Goal: Task Accomplishment & Management: Manage account settings

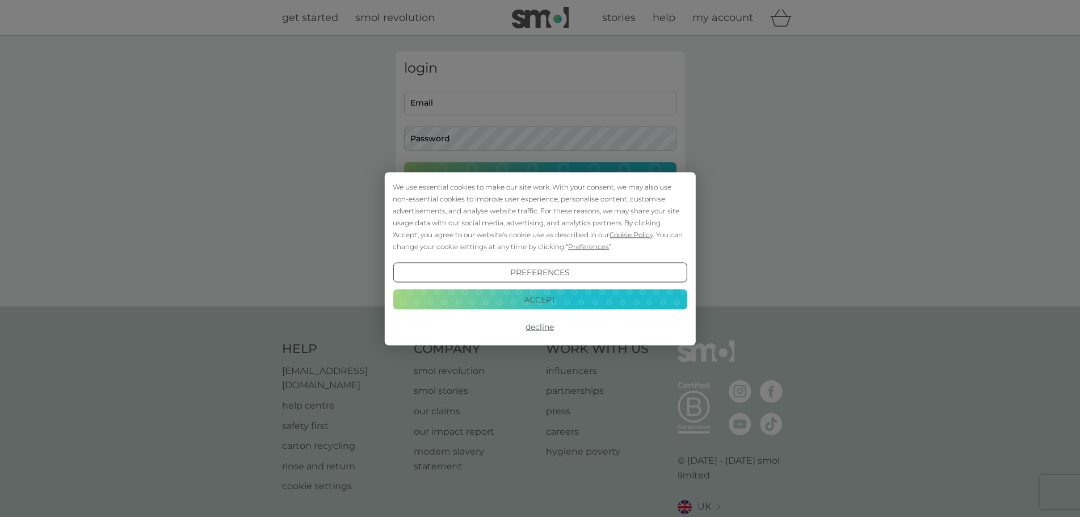
click at [548, 334] on button "Decline" at bounding box center [540, 327] width 294 height 20
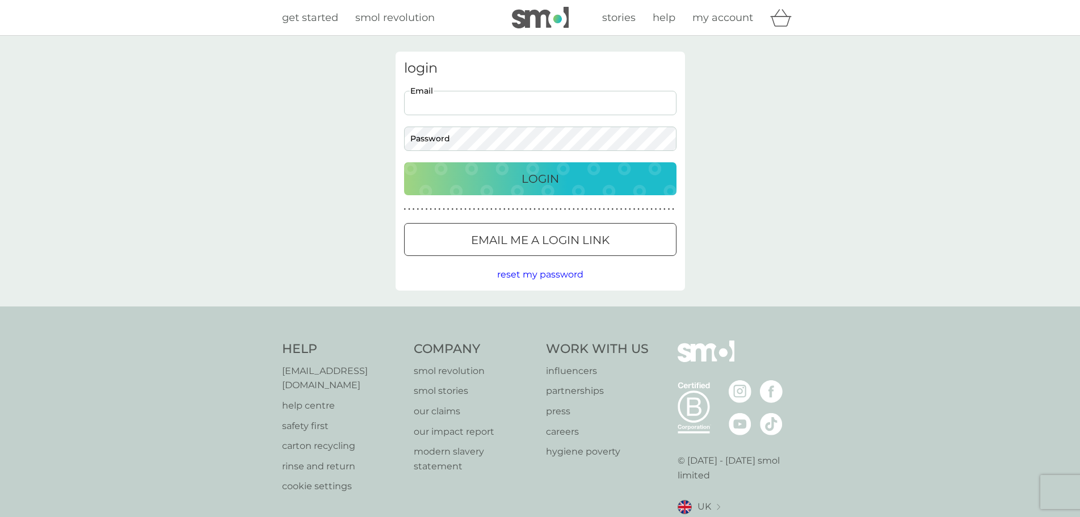
click at [490, 96] on input "Email" at bounding box center [540, 103] width 272 height 24
click at [491, 98] on input "Email" at bounding box center [540, 103] width 272 height 24
type input "amclifford2011@hotmail.co.uk"
click at [618, 158] on div "login amclifford2011@hotmail.co.uk Email Password Login ● ● ● ● ● ● ● ● ● ● ● ●…" at bounding box center [539, 171] width 289 height 239
click at [618, 177] on div "Login" at bounding box center [540, 179] width 250 height 18
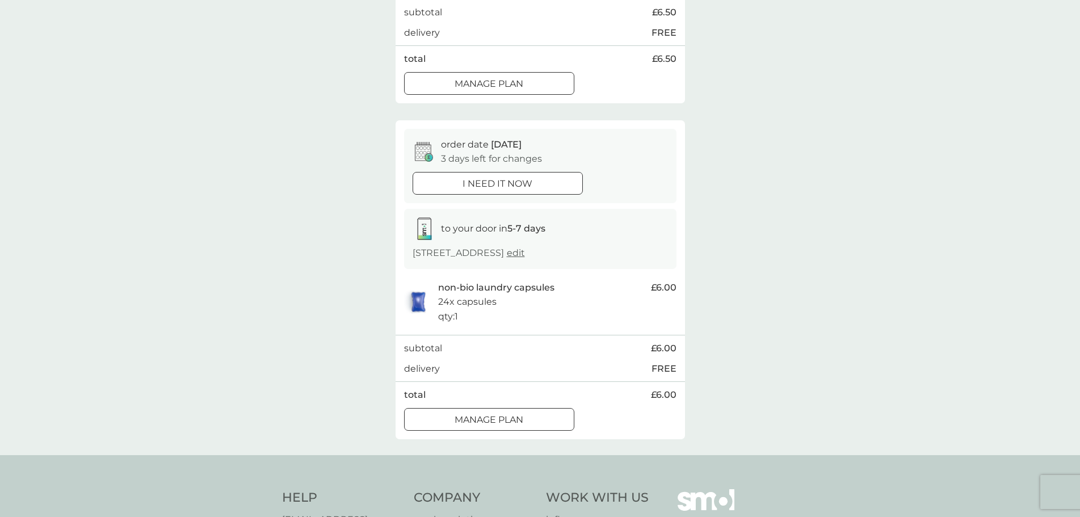
scroll to position [340, 0]
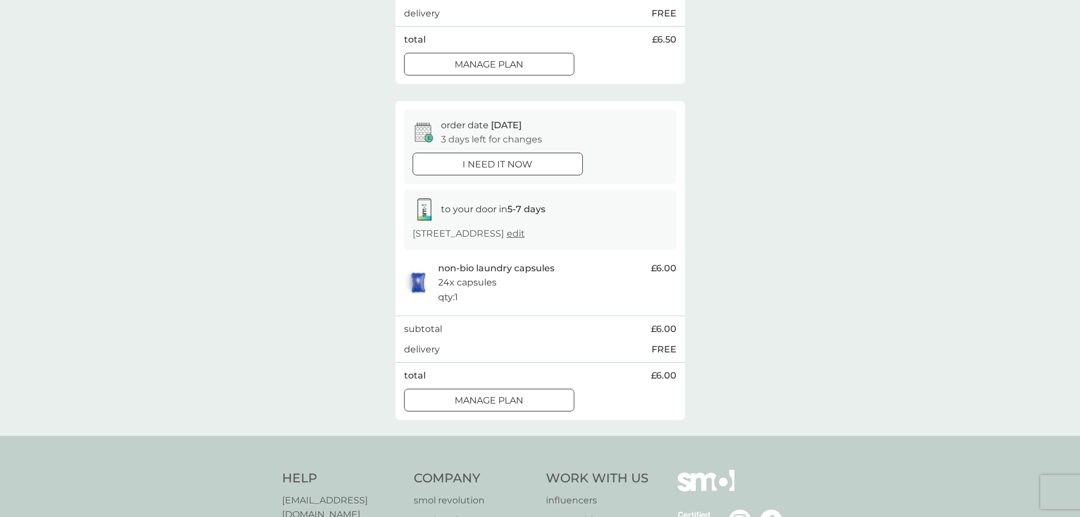
click at [521, 407] on p "Manage plan" at bounding box center [488, 400] width 69 height 15
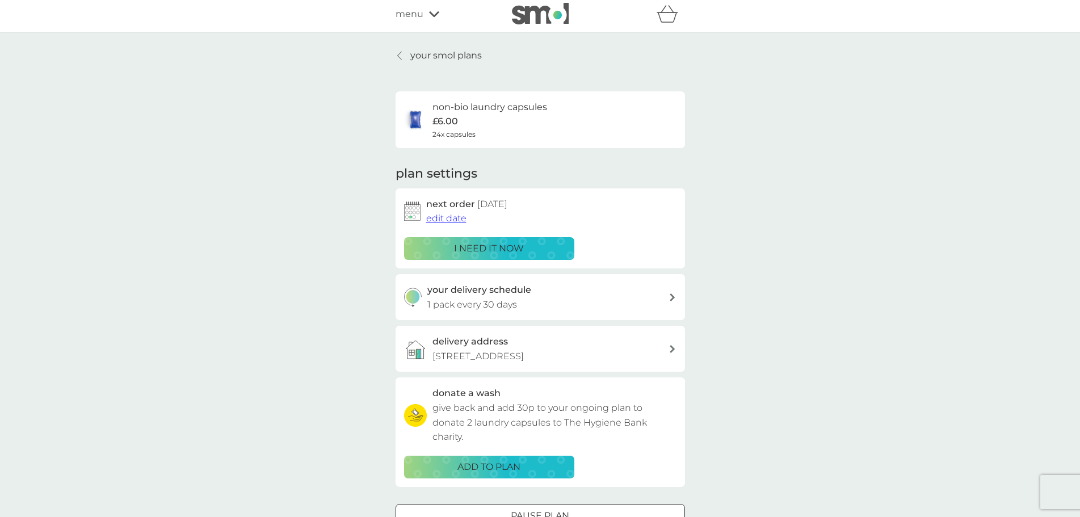
scroll to position [57, 0]
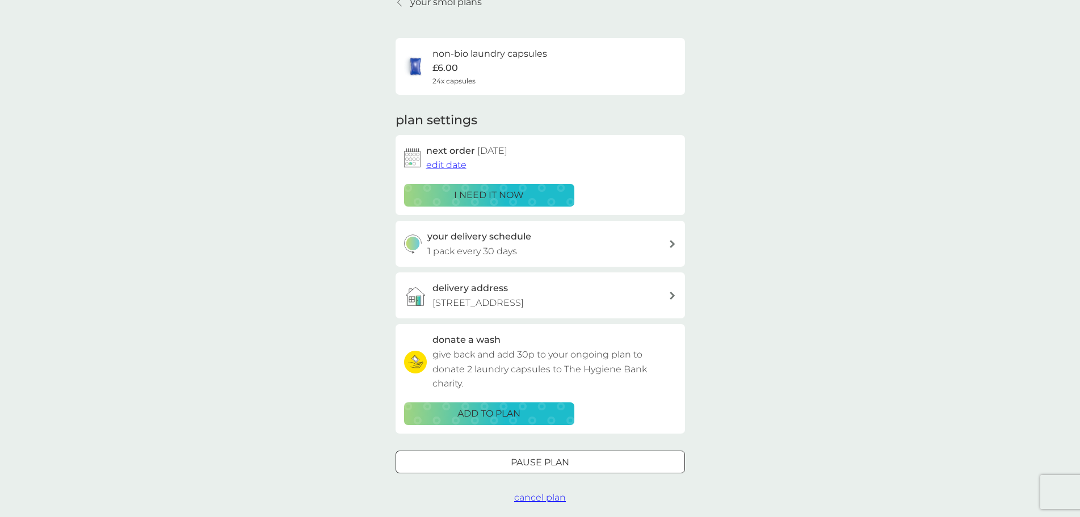
click at [439, 164] on span "edit date" at bounding box center [446, 164] width 40 height 11
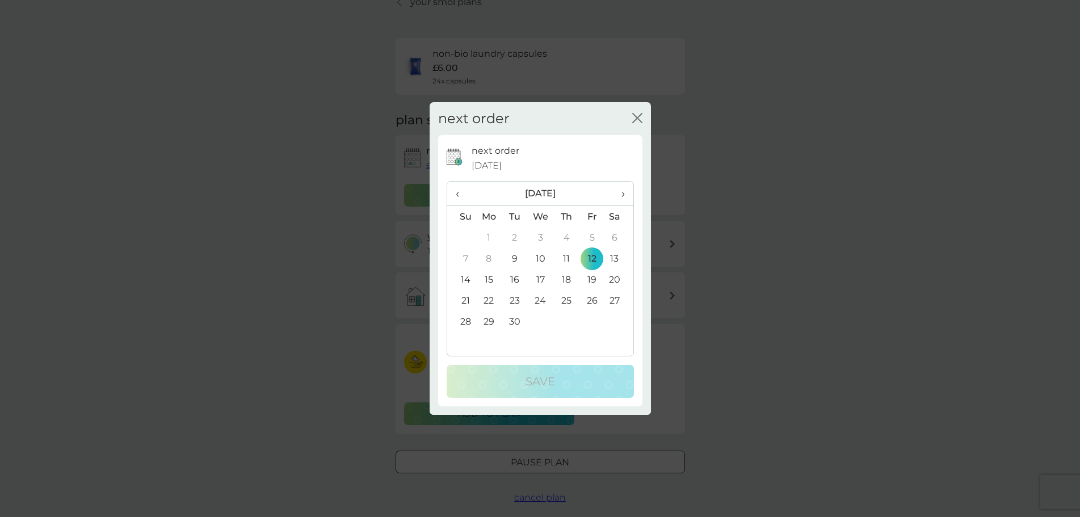
click at [623, 198] on span "›" at bounding box center [618, 194] width 11 height 24
click at [469, 277] on td "12" at bounding box center [461, 279] width 29 height 21
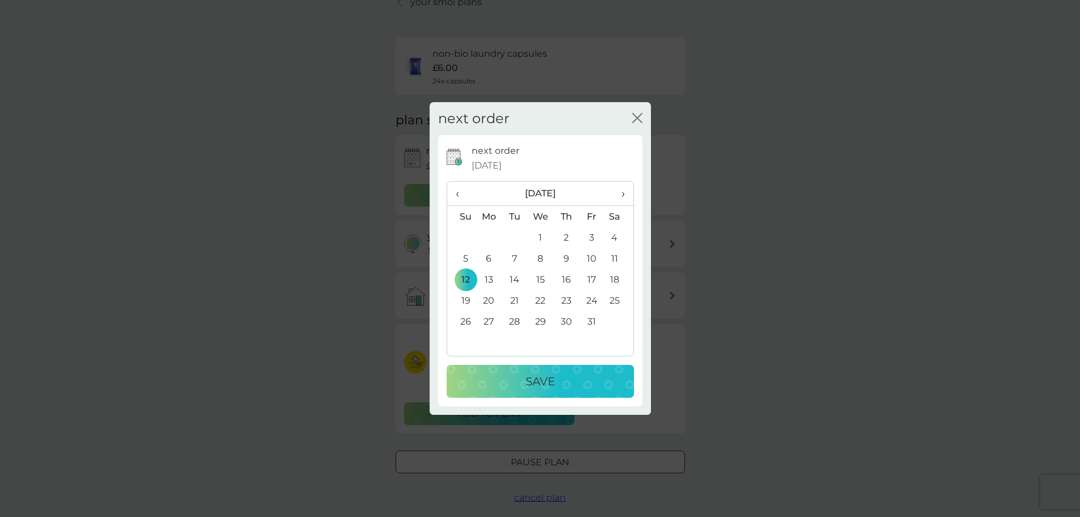
click at [547, 381] on p "Save" at bounding box center [539, 381] width 29 height 18
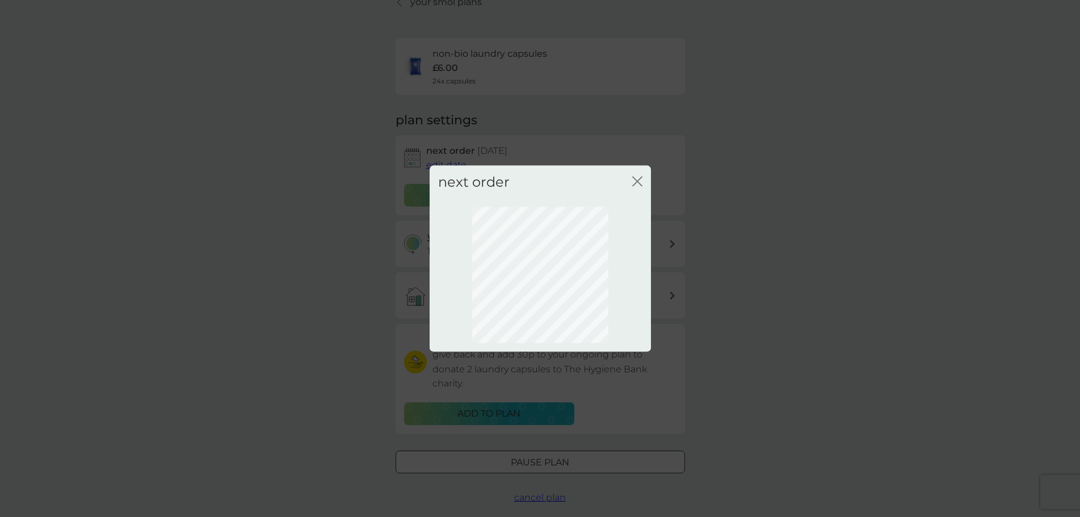
scroll to position [0, 0]
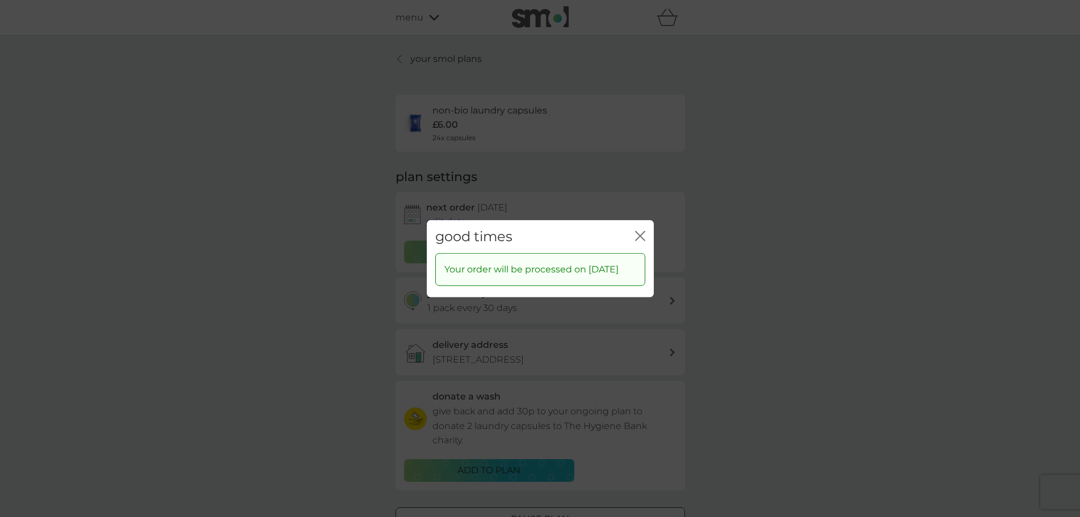
click at [636, 230] on icon "close" at bounding box center [640, 235] width 10 height 10
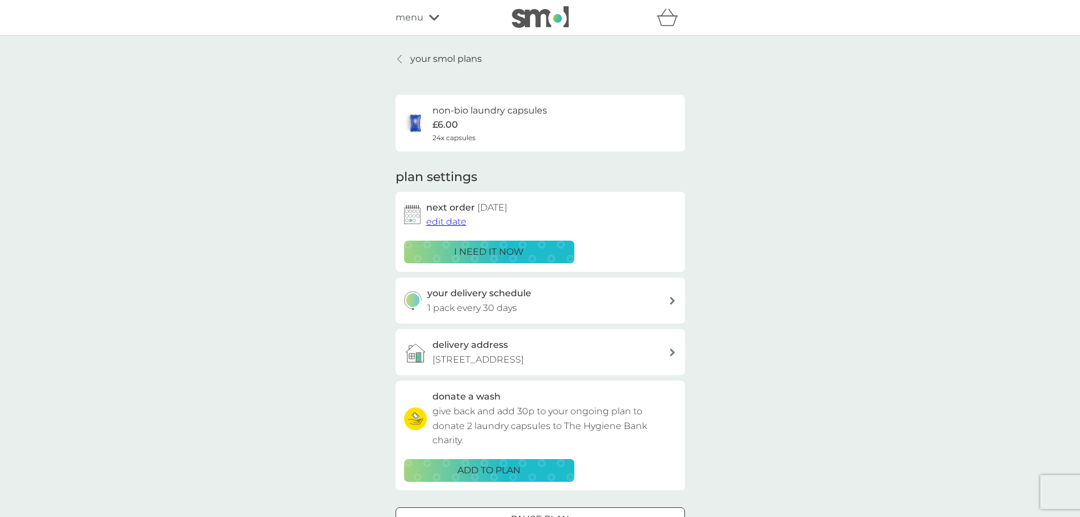
click at [449, 61] on p "your smol plans" at bounding box center [445, 59] width 71 height 15
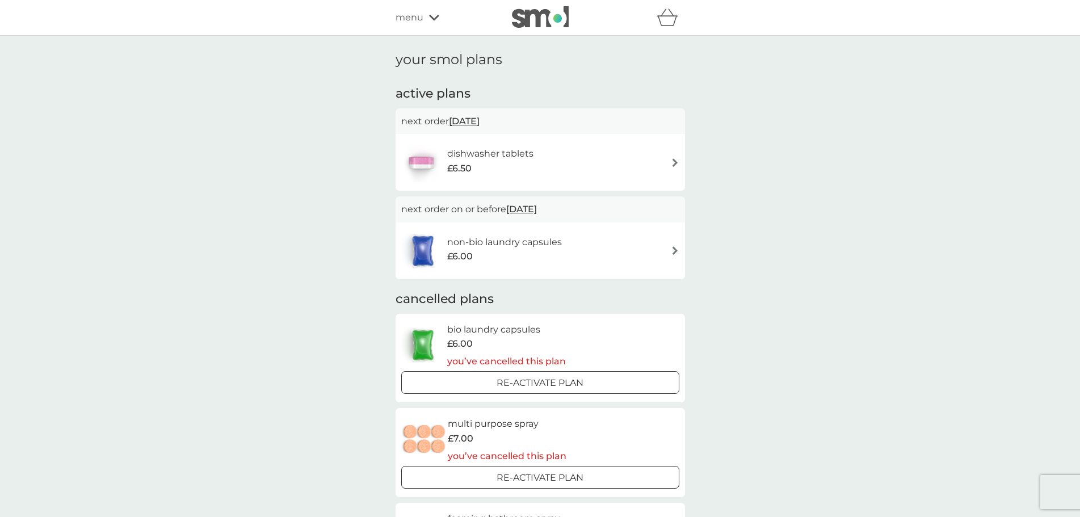
click at [674, 162] on img at bounding box center [675, 162] width 9 height 9
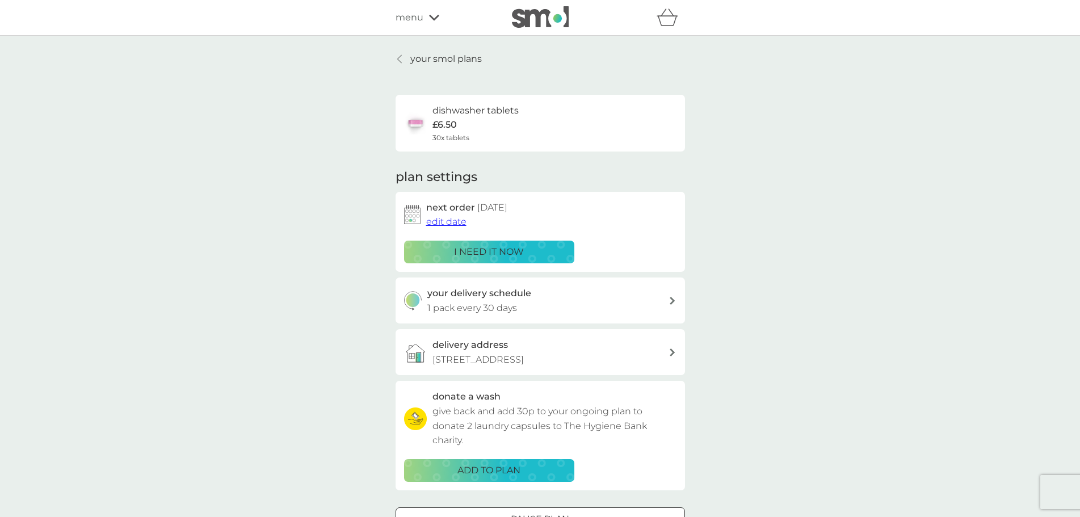
click at [586, 149] on div "dishwasher tablets £6.50 30x tablets" at bounding box center [539, 123] width 289 height 57
click at [580, 135] on div "dishwasher tablets £6.50 30x tablets" at bounding box center [540, 123] width 272 height 40
click at [466, 112] on h6 "dishwasher tablets" at bounding box center [475, 110] width 86 height 15
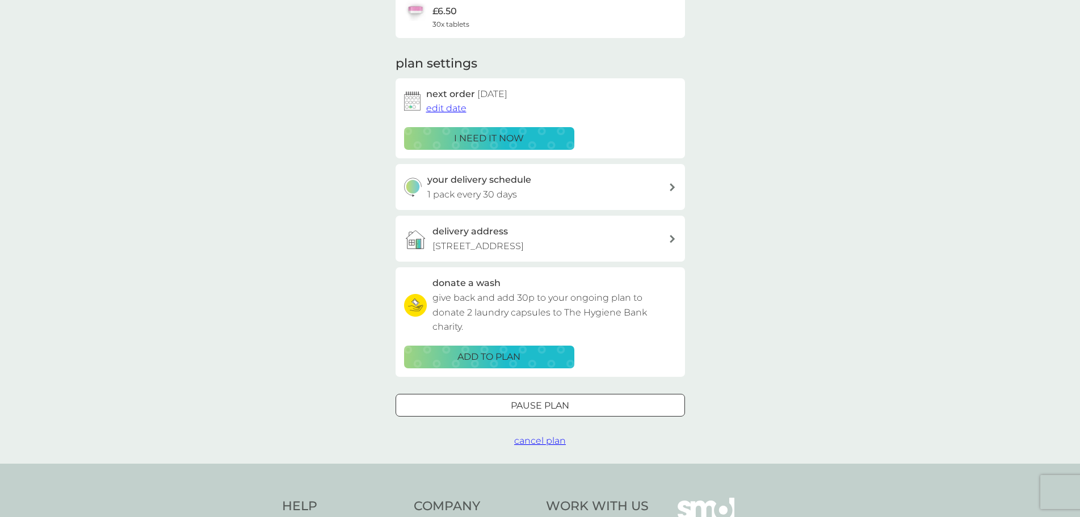
scroll to position [57, 0]
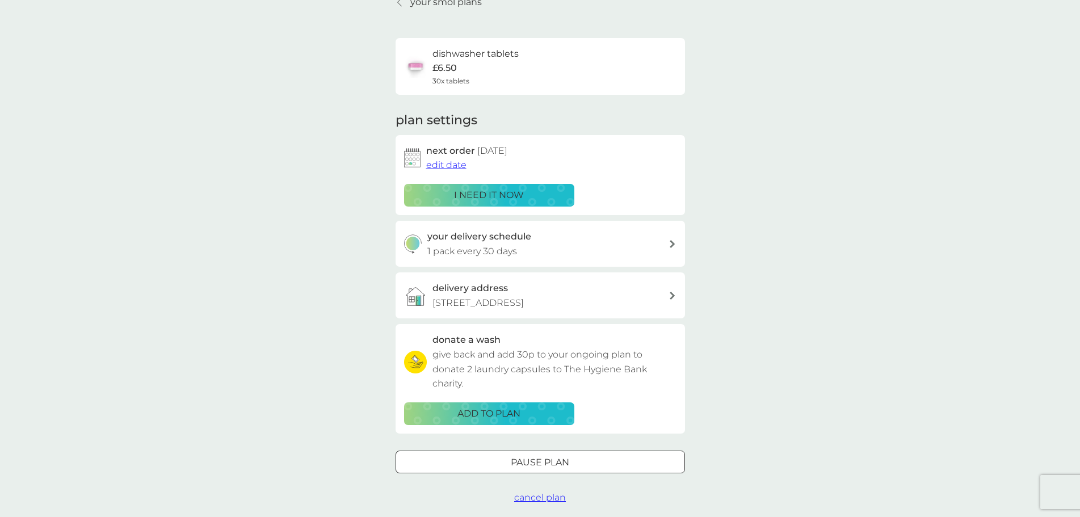
click at [452, 161] on span "edit date" at bounding box center [446, 164] width 40 height 11
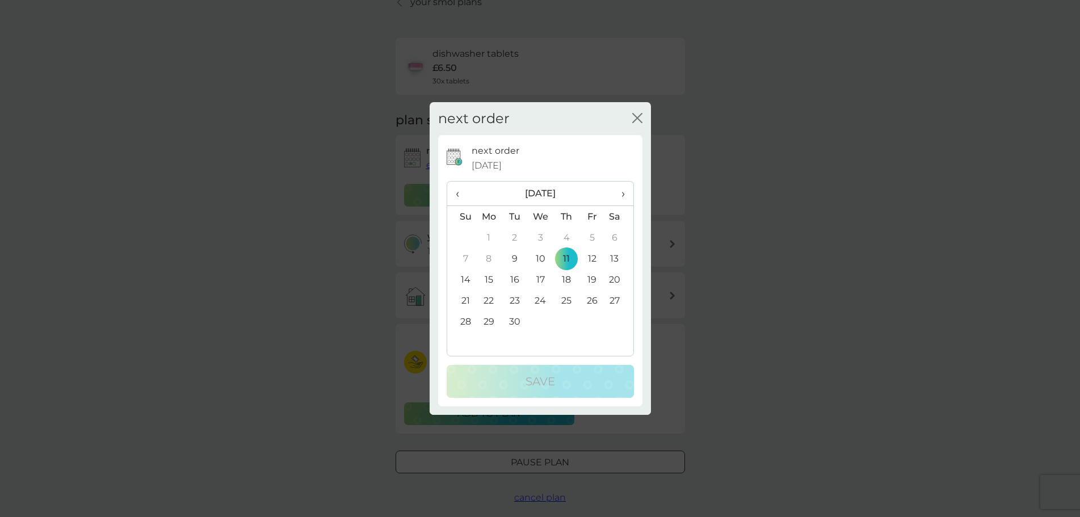
click at [514, 322] on td "30" at bounding box center [514, 321] width 26 height 21
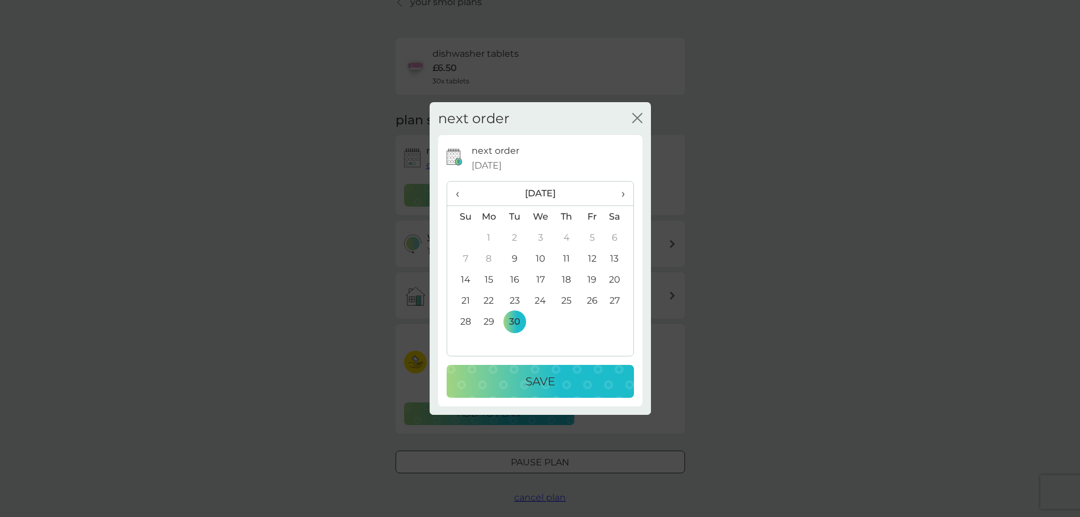
click at [542, 385] on p "Save" at bounding box center [539, 381] width 29 height 18
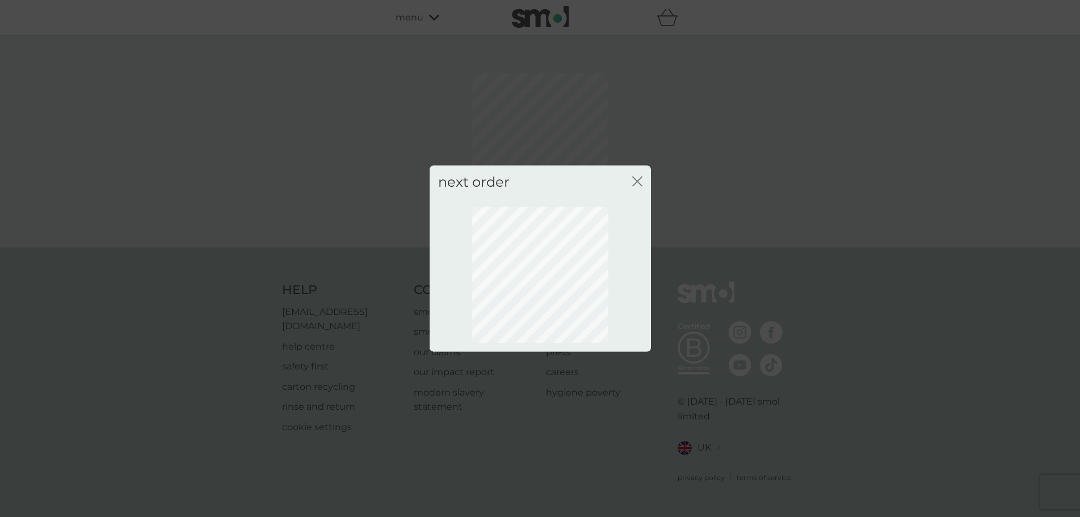
scroll to position [0, 0]
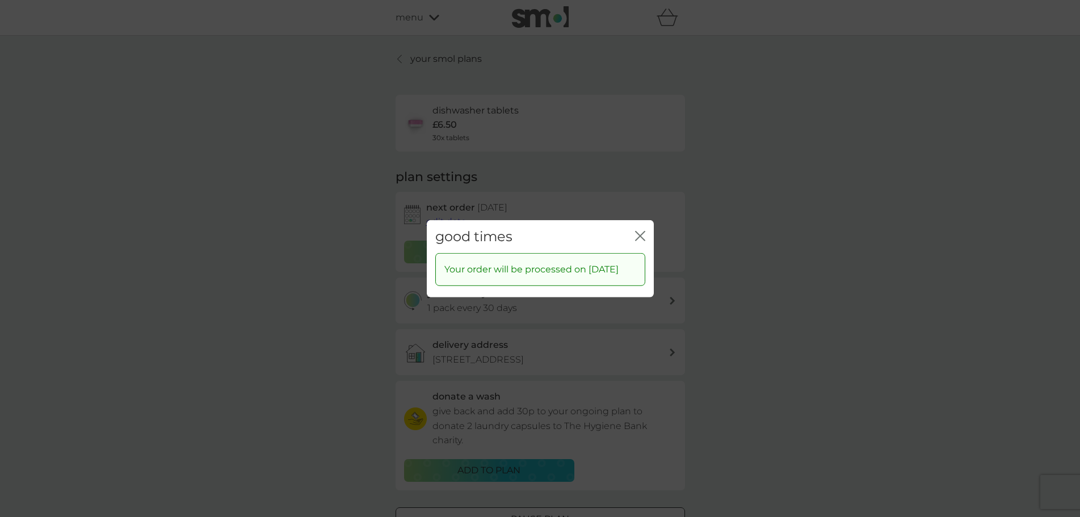
click at [637, 230] on icon "close" at bounding box center [640, 235] width 10 height 10
